Goal: Task Accomplishment & Management: Use online tool/utility

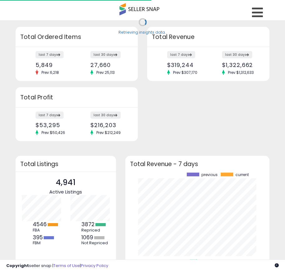
scroll to position [87, 132]
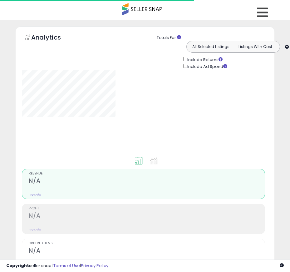
type input "**********"
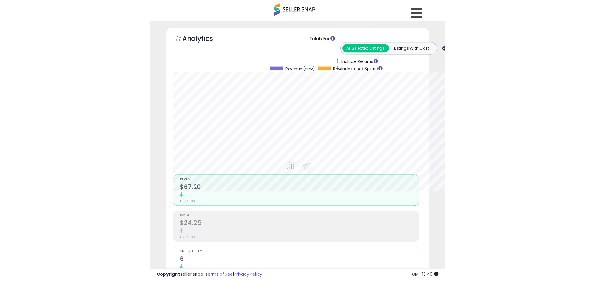
scroll to position [128, 327]
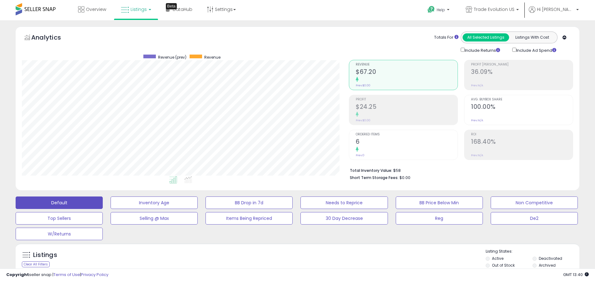
click at [290, 258] on label "Deactivated" at bounding box center [549, 258] width 23 height 5
click at [290, 265] on label "Archived" at bounding box center [546, 265] width 17 height 5
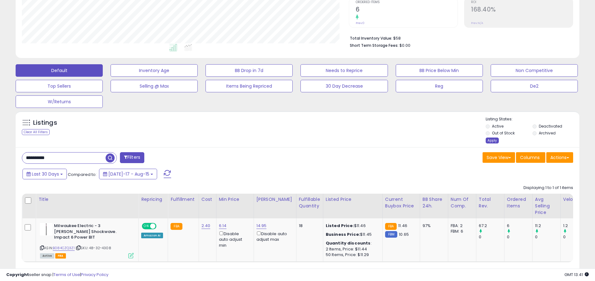
click at [290, 140] on div "Apply" at bounding box center [491, 141] width 13 height 6
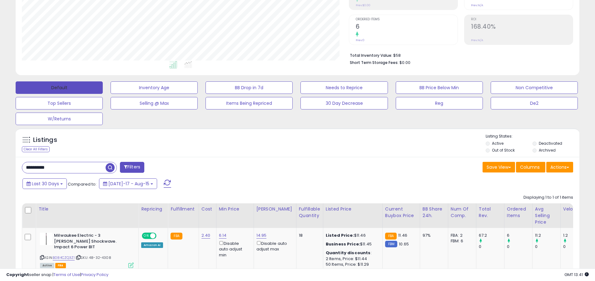
click at [59, 87] on button "Default" at bounding box center [59, 87] width 87 height 12
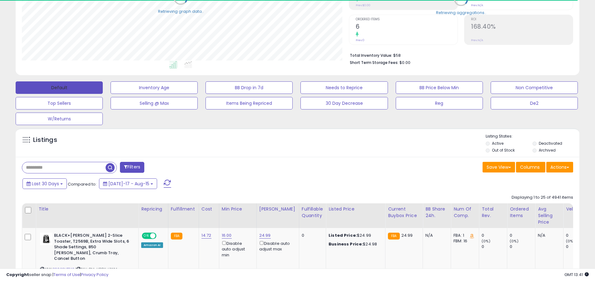
scroll to position [311997, 311798]
click at [164, 180] on span at bounding box center [167, 184] width 7 height 8
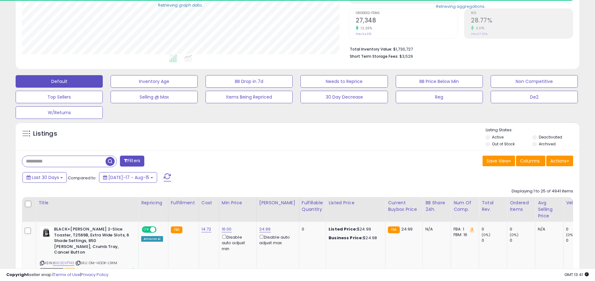
scroll to position [128, 327]
click at [64, 161] on input "text" at bounding box center [63, 161] width 83 height 11
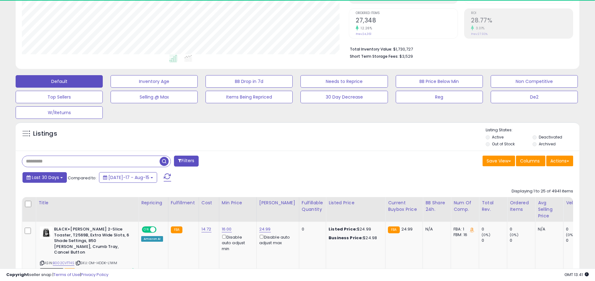
click at [44, 177] on span "Last 30 Days" at bounding box center [45, 177] width 27 height 6
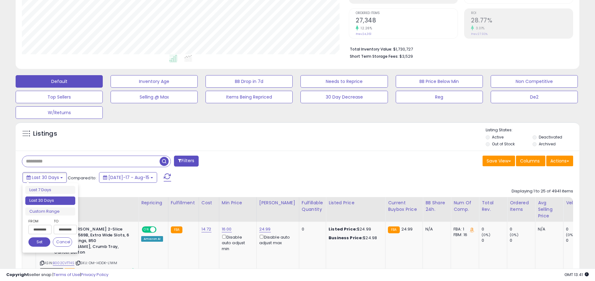
click at [50, 201] on li "Last 30 Days" at bounding box center [50, 201] width 50 height 8
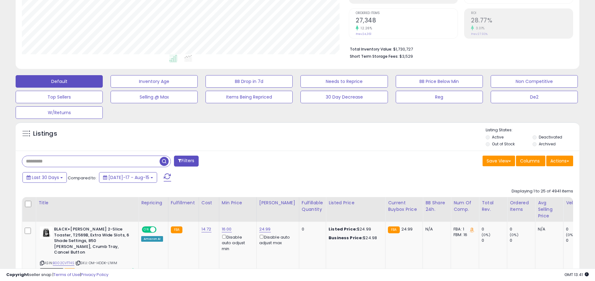
click at [91, 161] on input "text" at bounding box center [90, 161] width 137 height 11
click at [165, 160] on span "button" at bounding box center [163, 161] width 9 height 9
click at [290, 161] on button "Actions" at bounding box center [559, 161] width 27 height 11
click at [0, 0] on link "Export All Columns" at bounding box center [0, 0] width 0 height 0
